Goal: Information Seeking & Learning: Learn about a topic

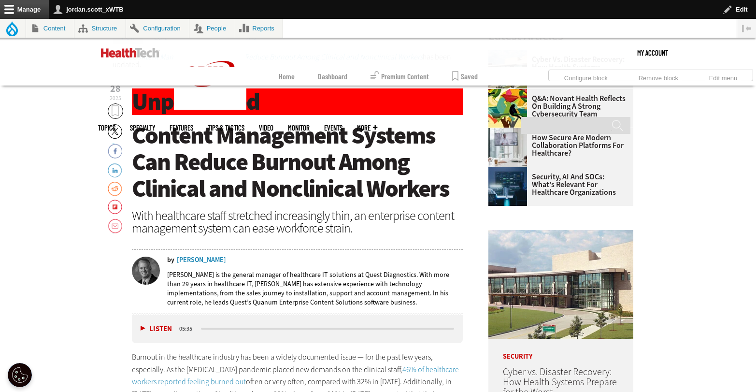
scroll to position [318, 0]
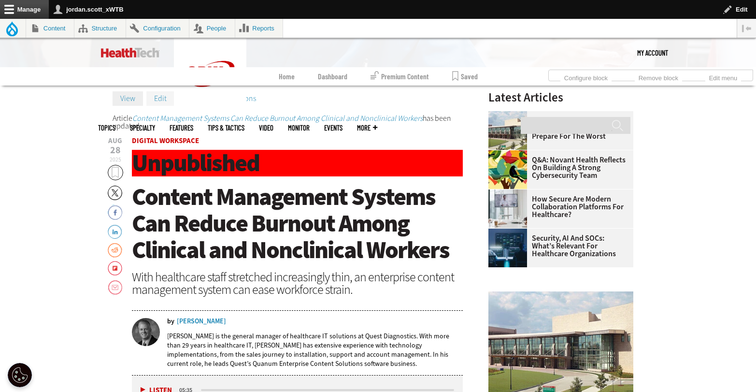
click at [156, 102] on link "Edit" at bounding box center [160, 98] width 28 height 14
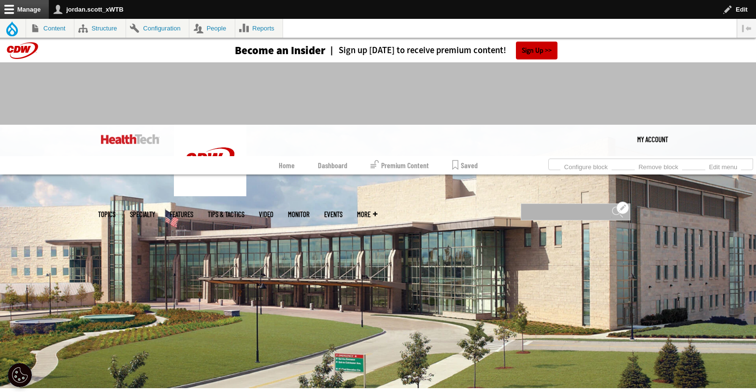
click at [567, 203] on input "Search" at bounding box center [576, 211] width 110 height 17
type input "**********"
click at [611, 206] on input "******" at bounding box center [617, 215] width 12 height 19
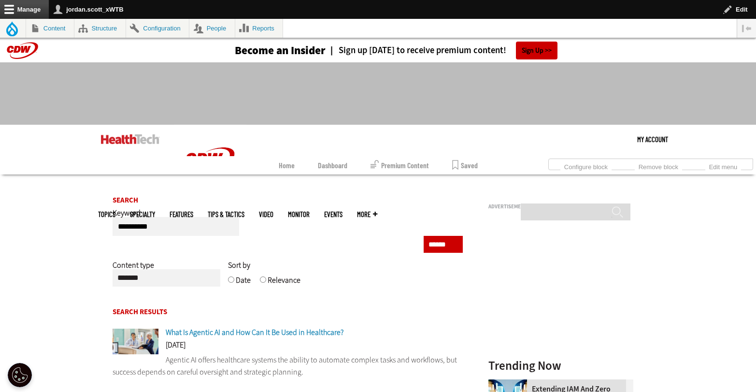
click at [270, 330] on span "What Is Agentic AI and How Can It Be Used in Healthcare?" at bounding box center [255, 332] width 178 height 10
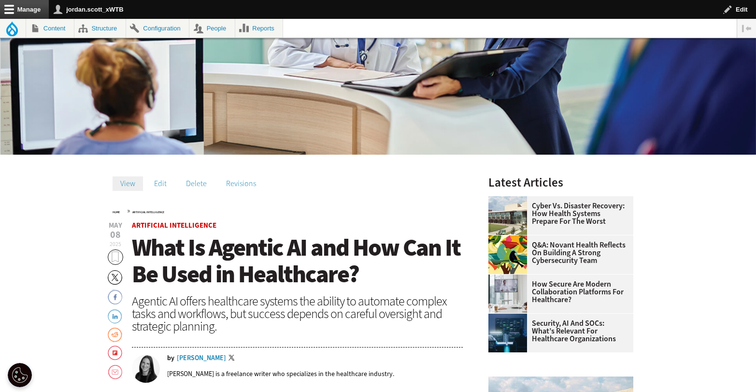
scroll to position [331, 0]
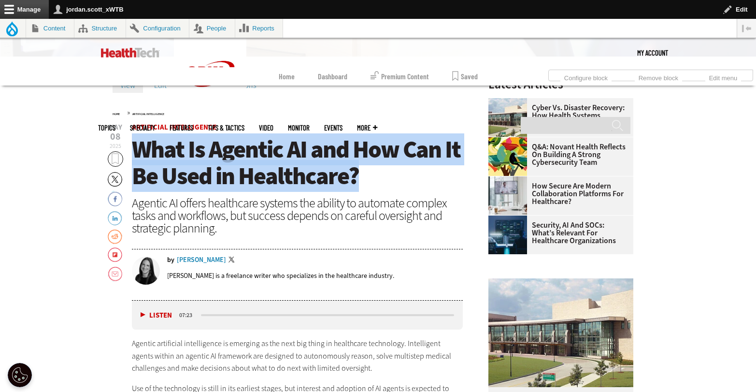
drag, startPoint x: 367, startPoint y: 172, endPoint x: 129, endPoint y: 155, distance: 238.3
copy span "What Is Agentic AI and How Can It Be Used in Healthcare?"
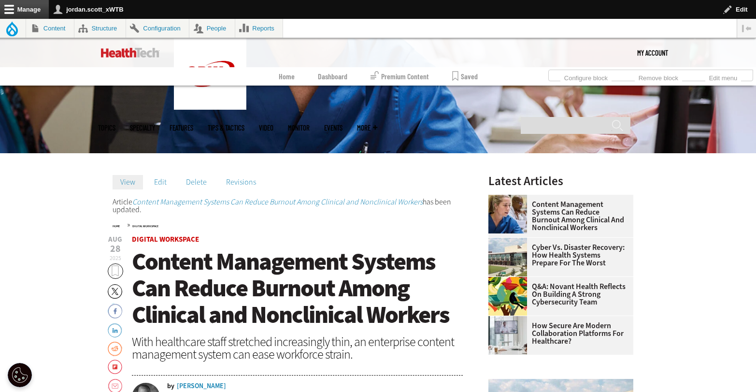
scroll to position [235, 0]
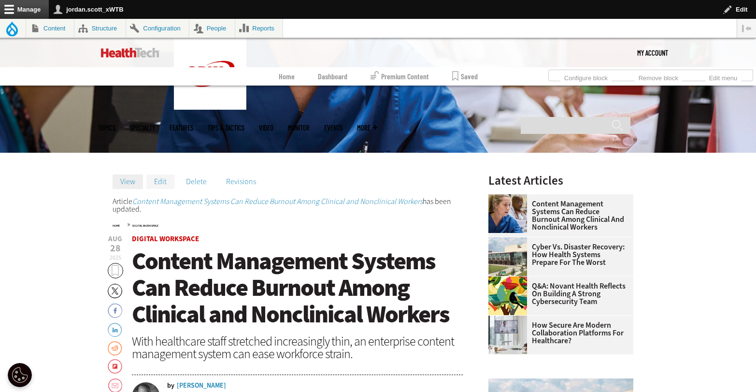
click at [158, 184] on link "Edit" at bounding box center [160, 181] width 28 height 14
